Goal: Task Accomplishment & Management: Manage account settings

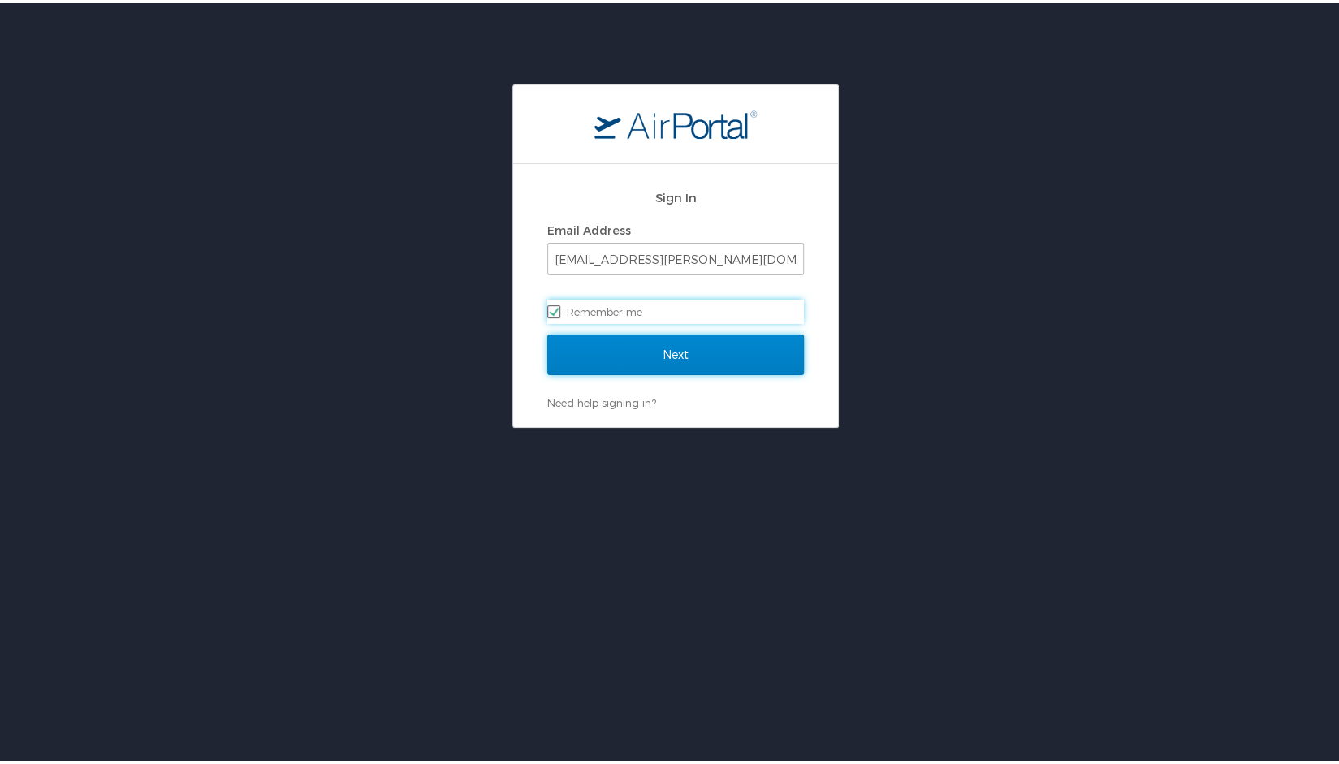
click at [692, 340] on input "Next" at bounding box center [675, 351] width 257 height 41
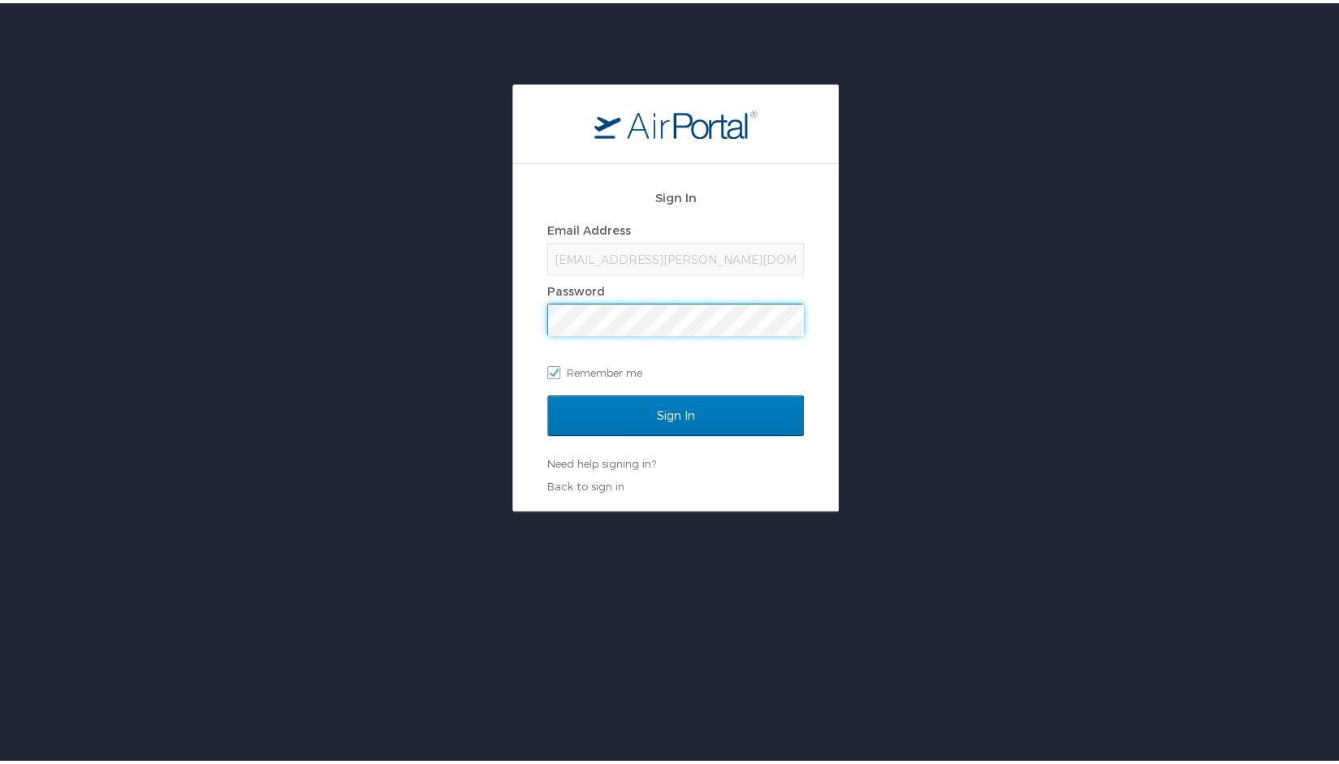
click at [692, 340] on div "Email Address jmalloy@doner.com Password Remember me" at bounding box center [675, 298] width 257 height 166
click at [547, 392] on input "Sign In" at bounding box center [675, 412] width 257 height 41
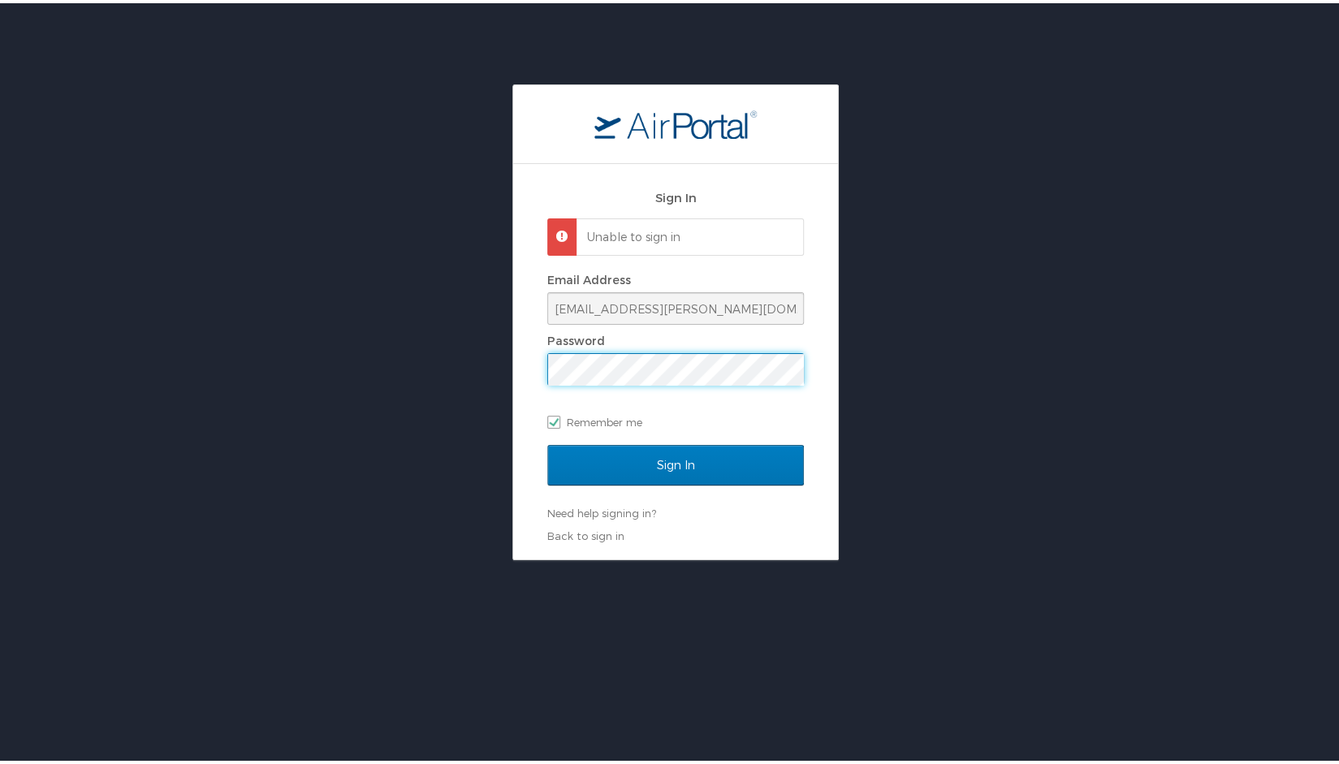
click at [534, 371] on div "Sign In Unable to sign in Email Address jmalloy@doner.com Password Remember me …" at bounding box center [675, 358] width 325 height 395
click at [547, 442] on input "Sign In" at bounding box center [675, 462] width 257 height 41
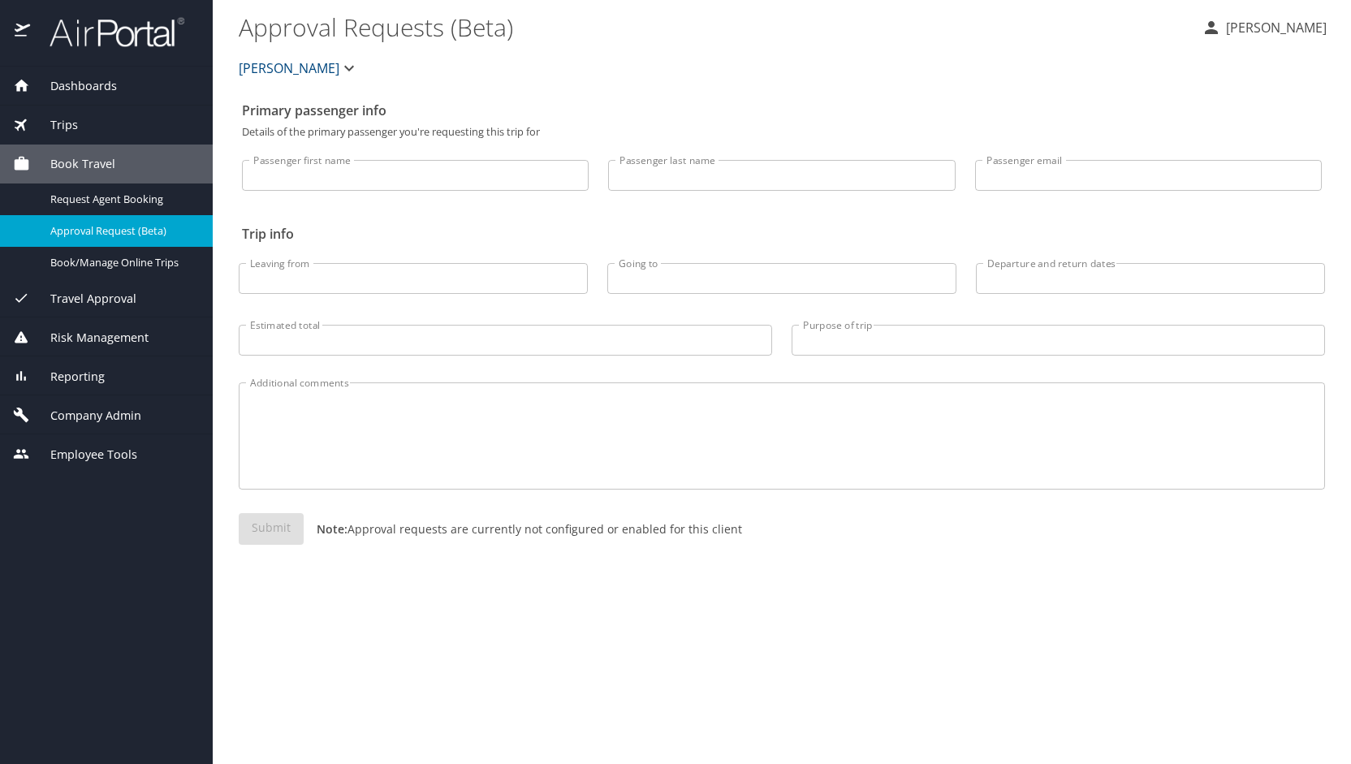
click at [112, 411] on span "Company Admin" at bounding box center [85, 416] width 111 height 18
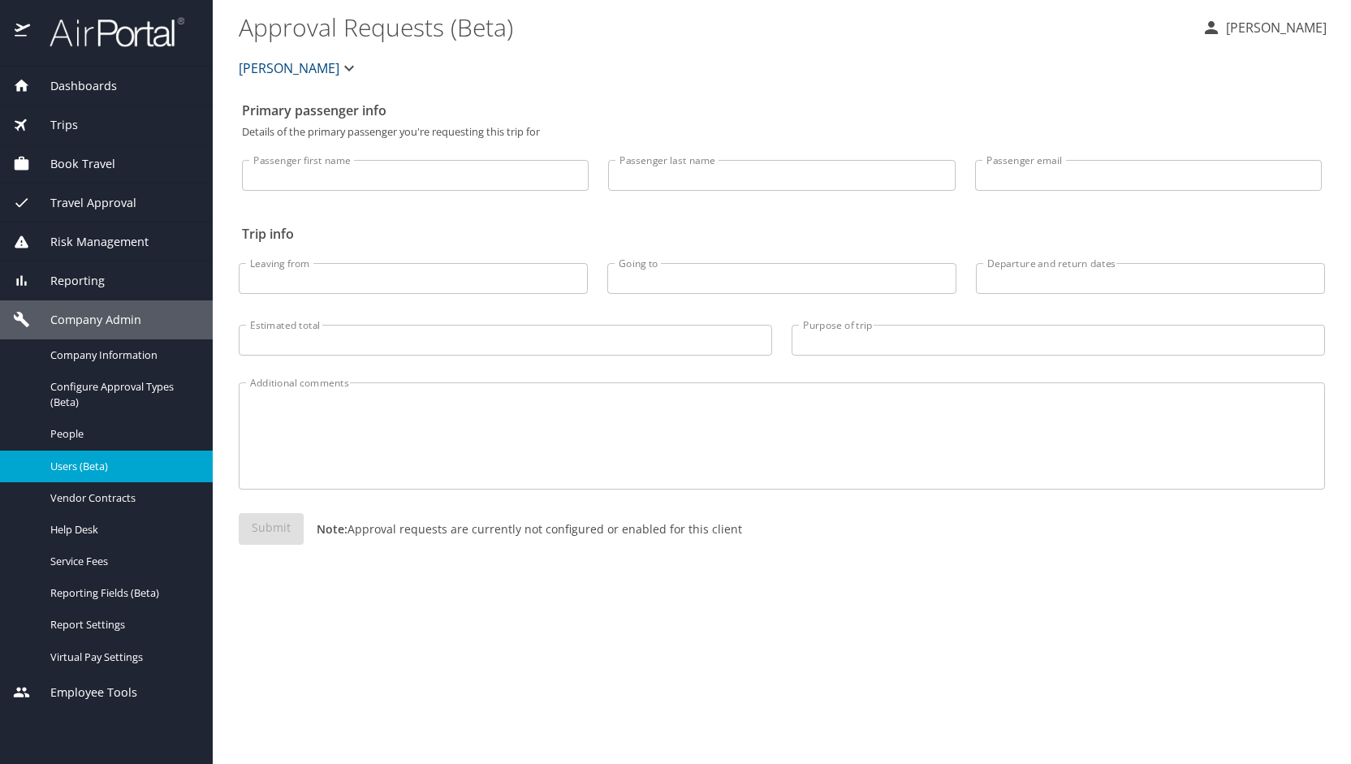
click at [107, 463] on span "Users (Beta)" at bounding box center [121, 466] width 143 height 15
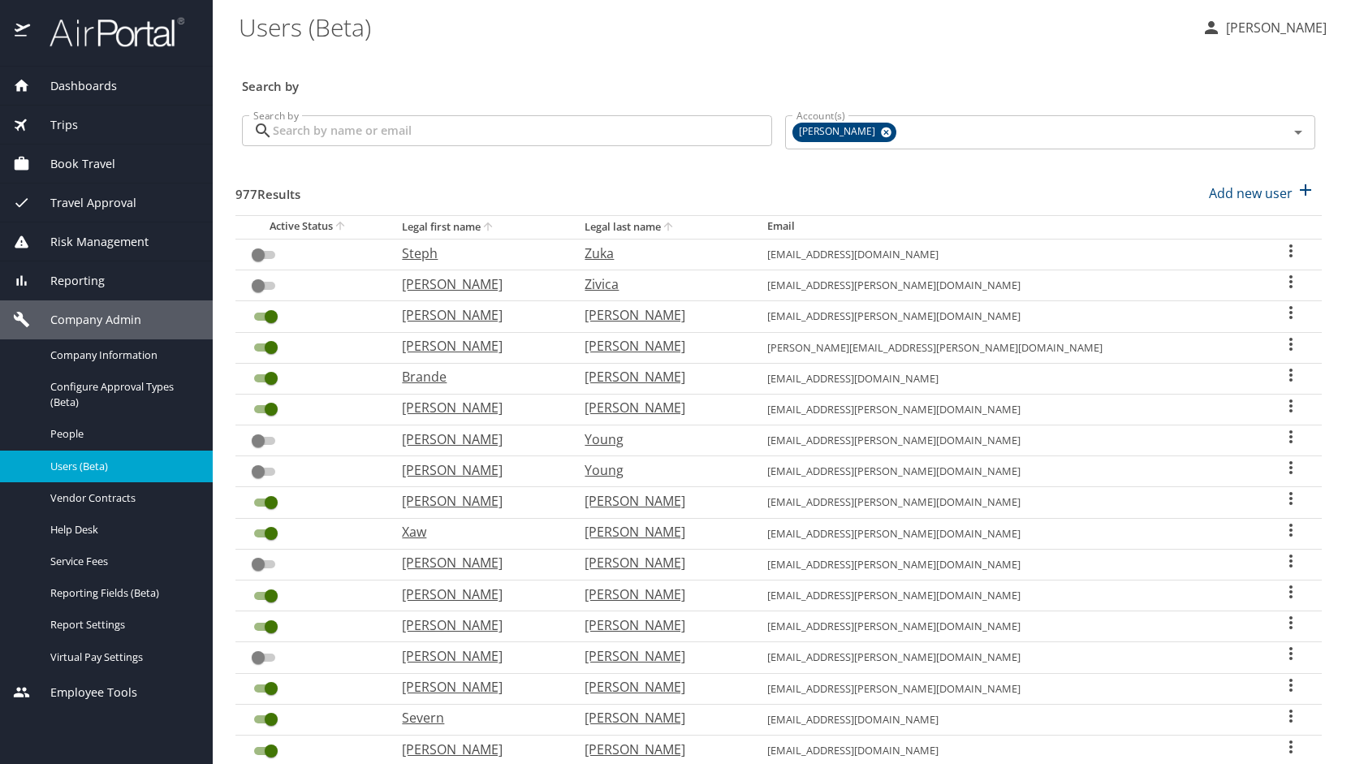
click at [391, 140] on input "Search by" at bounding box center [522, 130] width 499 height 31
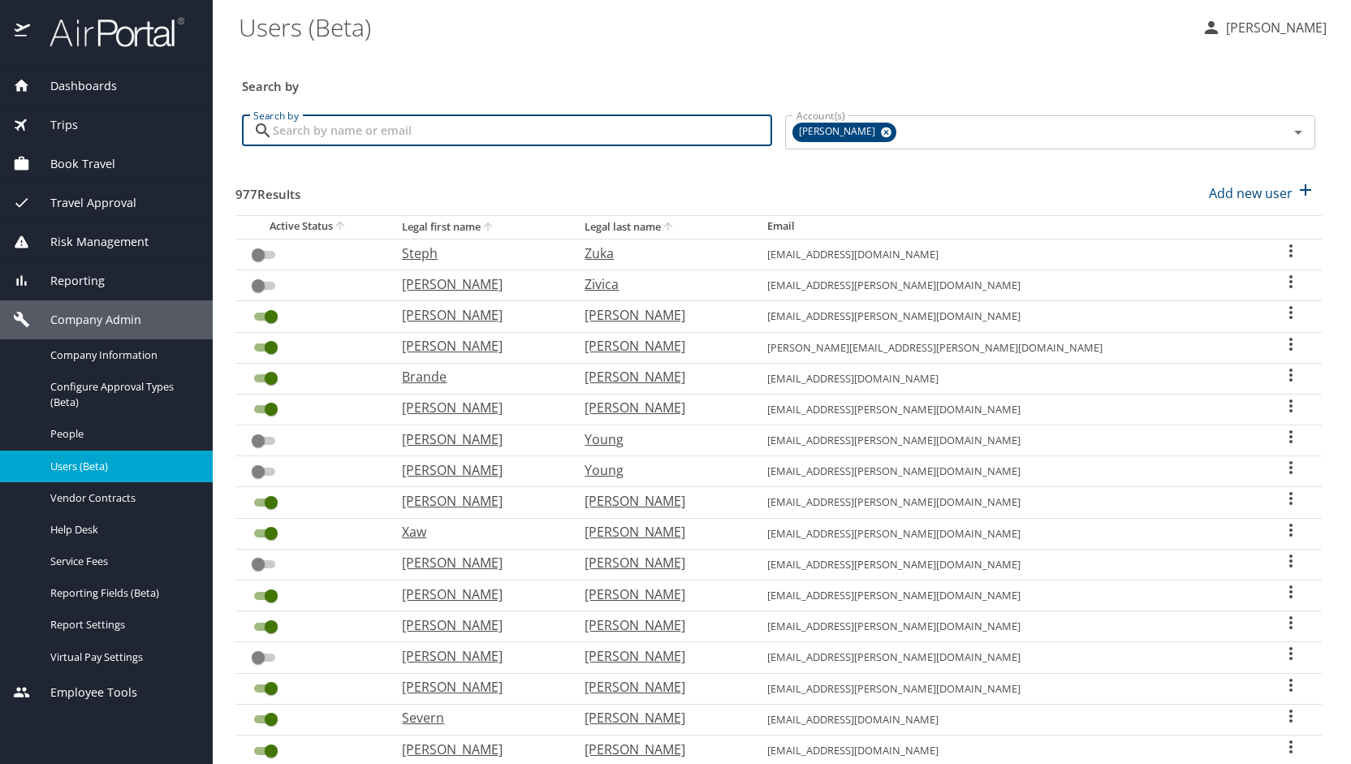
click at [391, 140] on input "Search by" at bounding box center [522, 130] width 499 height 31
type input "paul"
checkbox input "true"
checkbox input "false"
checkbox input "true"
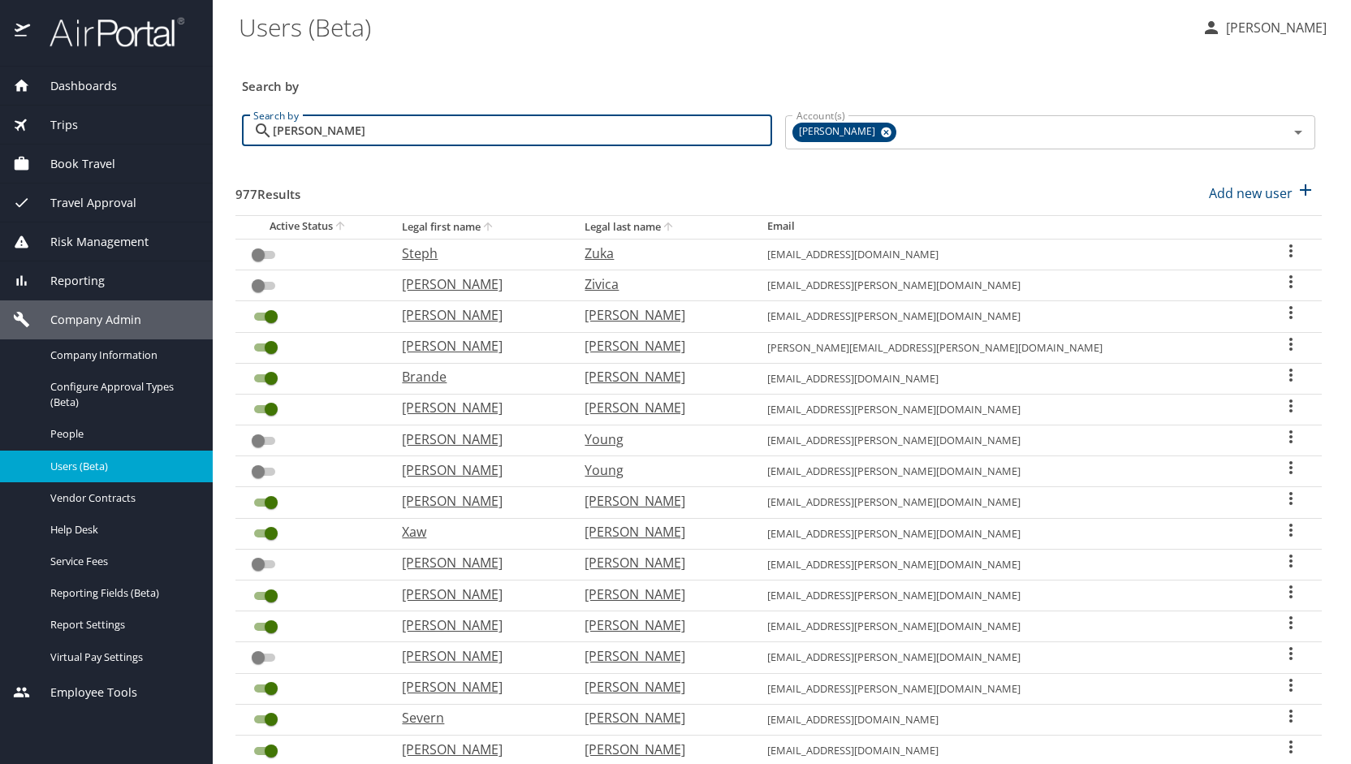
checkbox input "false"
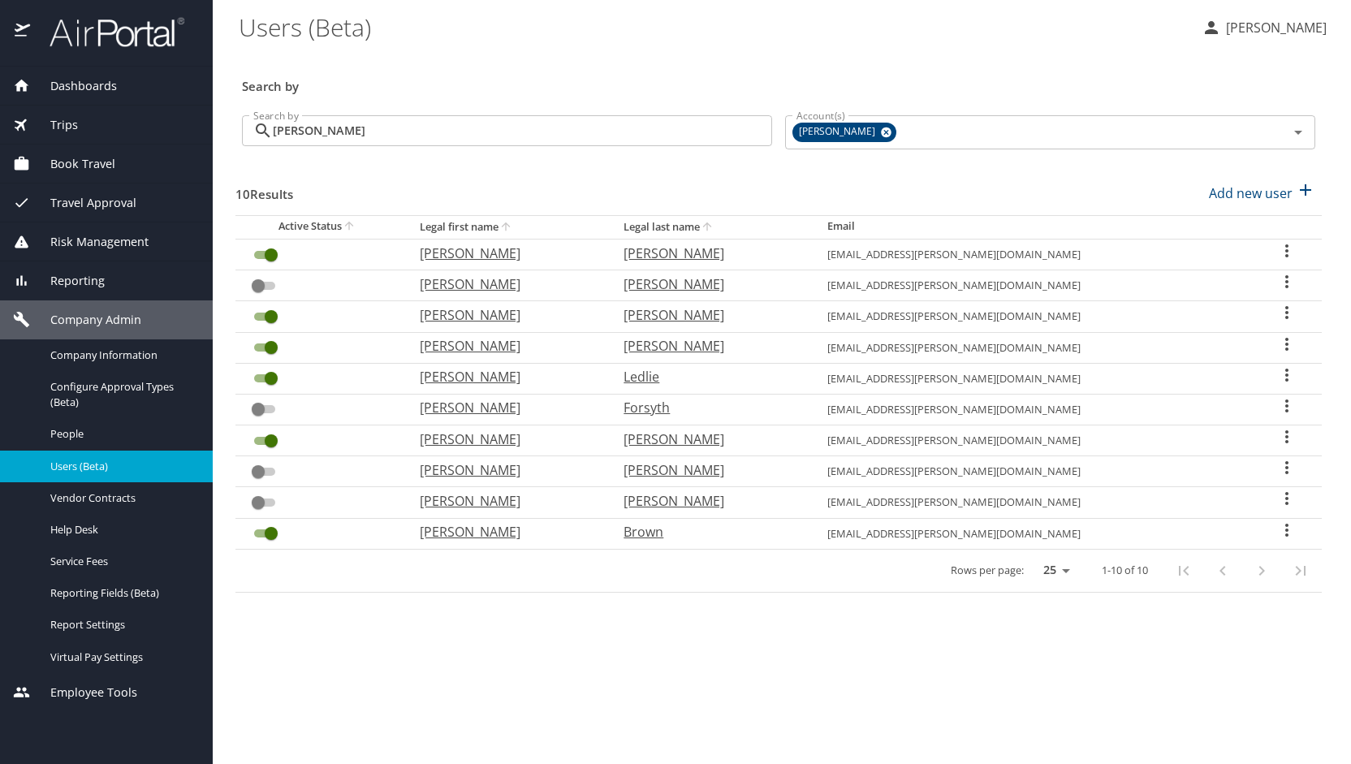
click at [844, 612] on div "Active Status Legal first name Legal last name Email Paul Van Lewen pvanlewen@d…" at bounding box center [778, 424] width 1086 height 418
click at [484, 431] on p "Paul" at bounding box center [505, 438] width 171 height 19
select select "US"
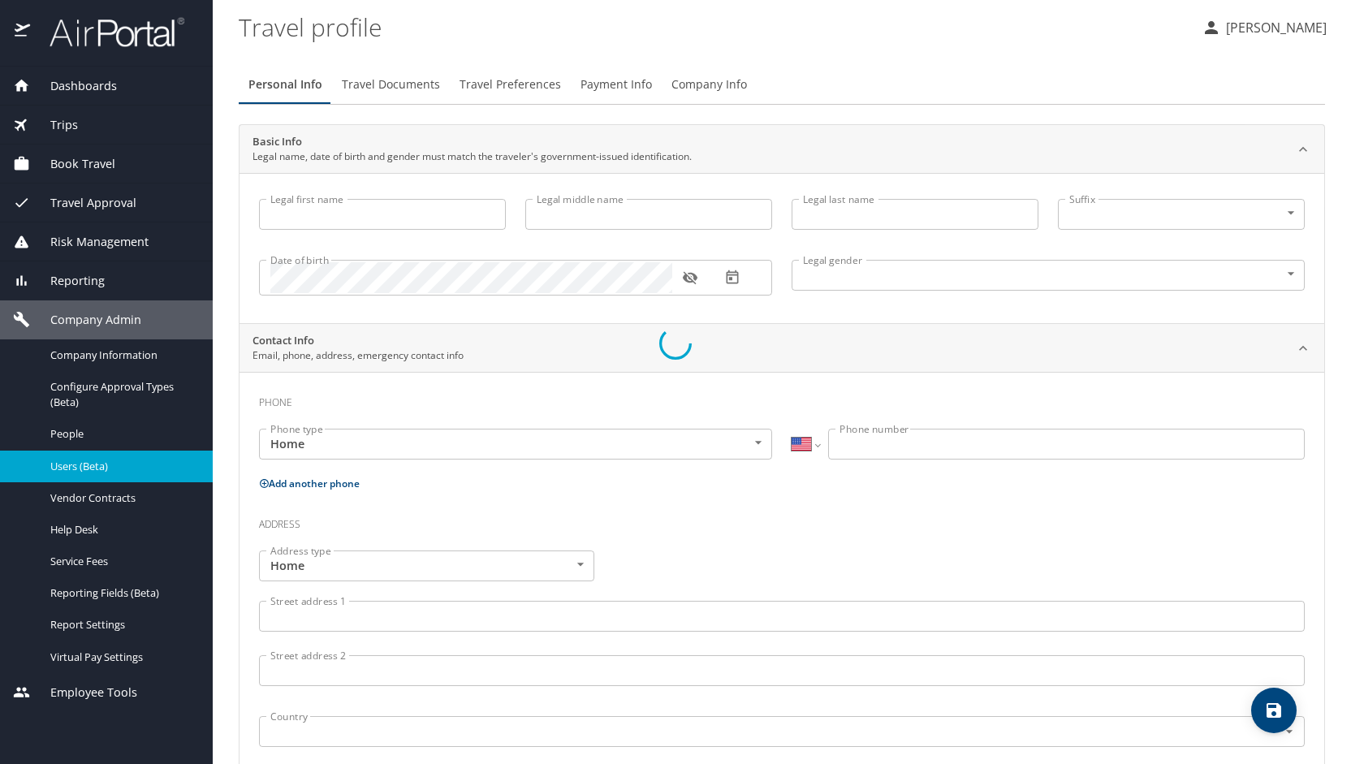
type input "Paul"
type input "Saegert"
type input "Elicker"
type input "Male"
type input "Jennalise"
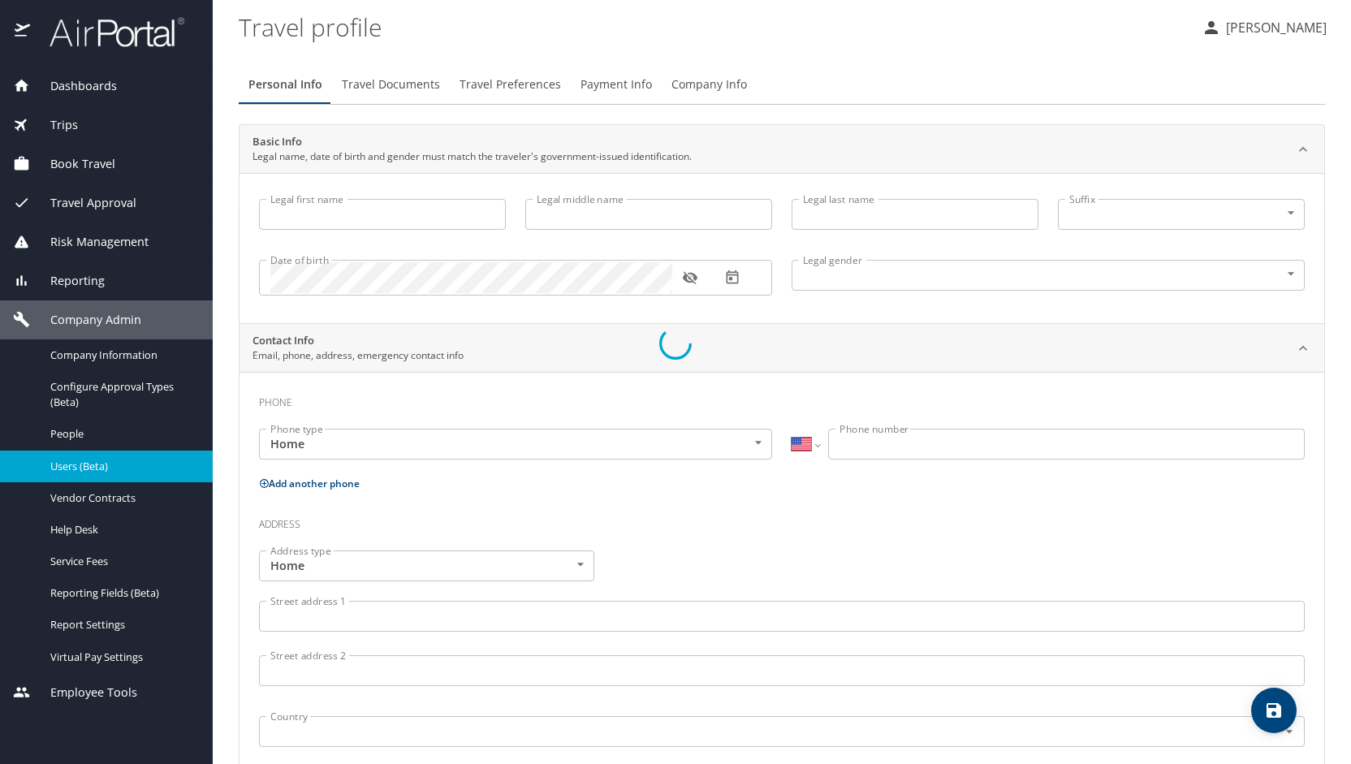
type input "Vescovo"
type input "(646) 717-5044"
select select "US"
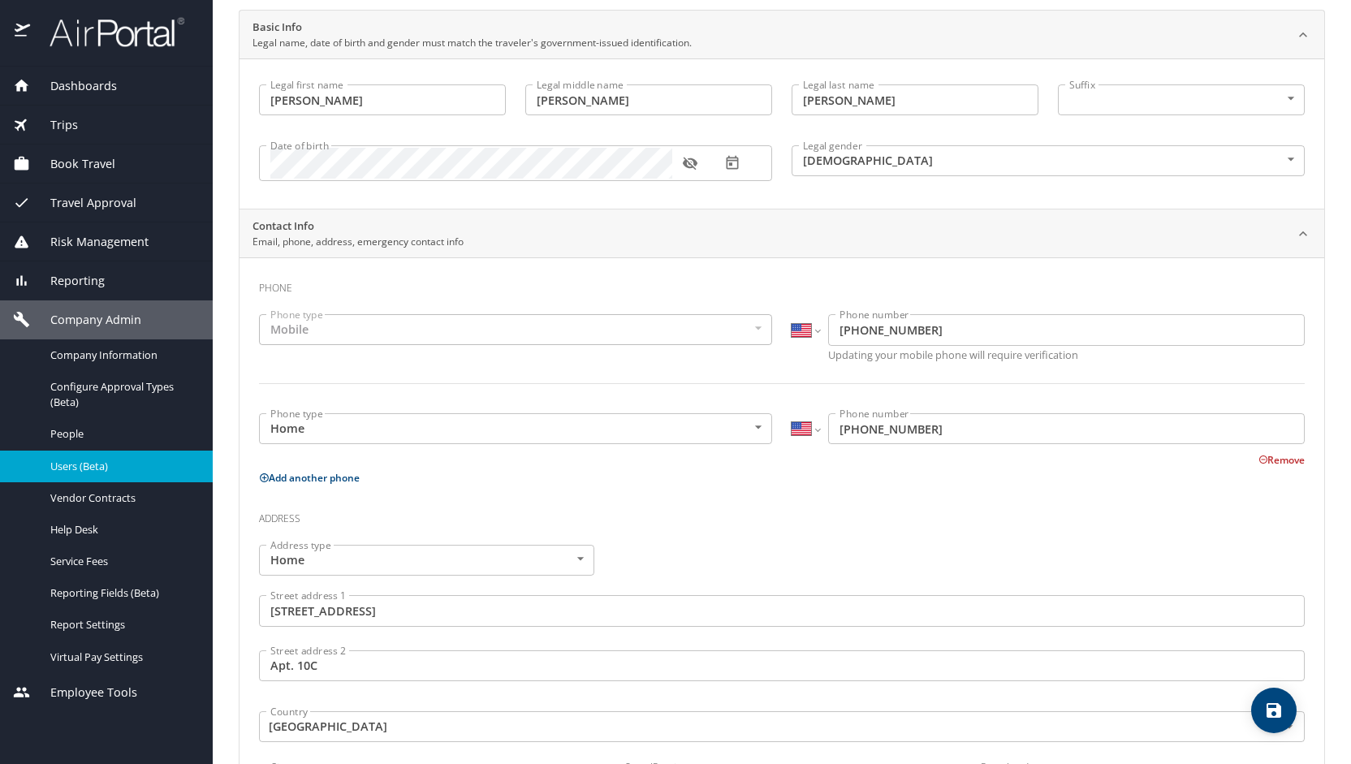
scroll to position [243, 0]
